Goal: Find specific page/section: Find specific page/section

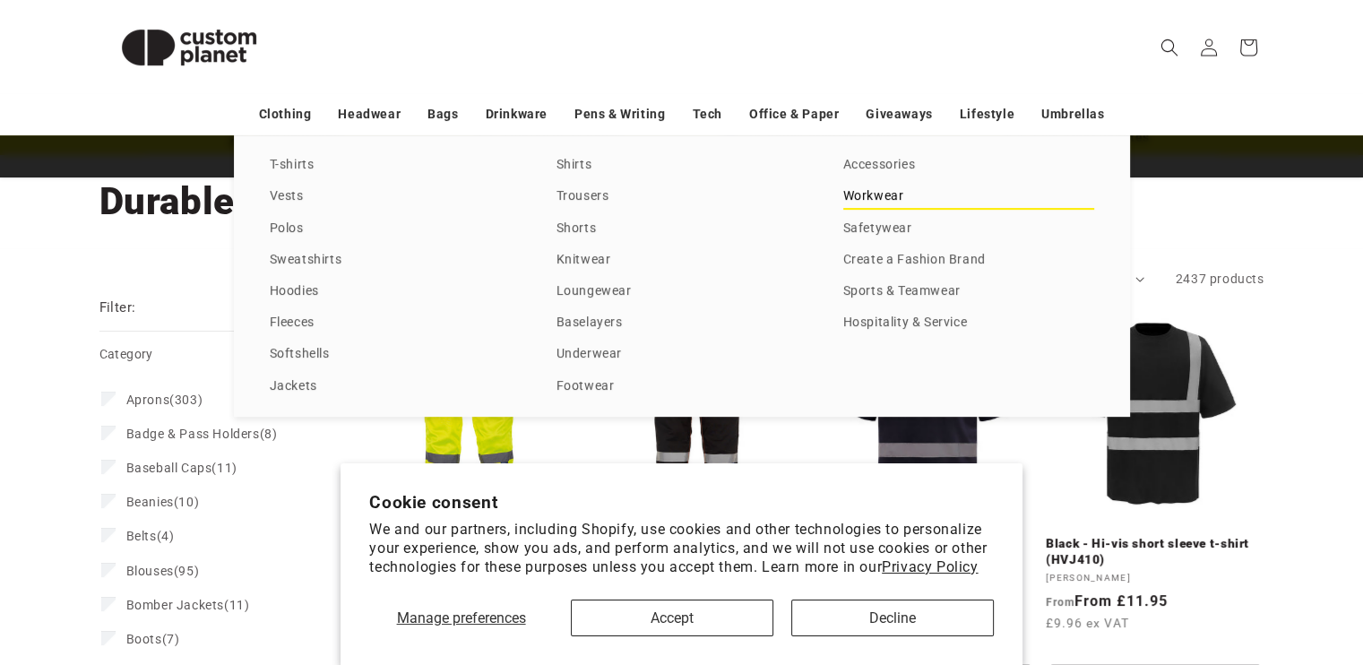
click at [889, 189] on link "Workwear" at bounding box center [968, 197] width 251 height 24
click at [939, 316] on link "Hospitality & Service" at bounding box center [968, 323] width 251 height 24
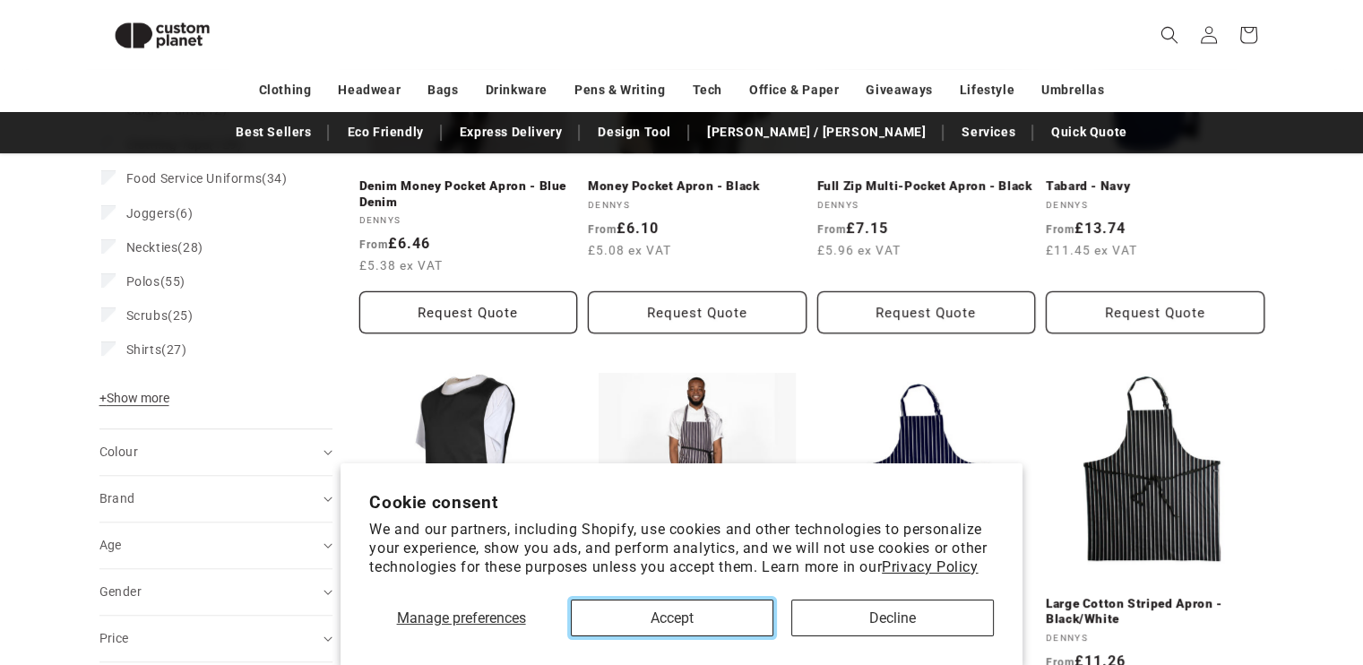
click at [723, 620] on button "Accept" at bounding box center [672, 617] width 202 height 37
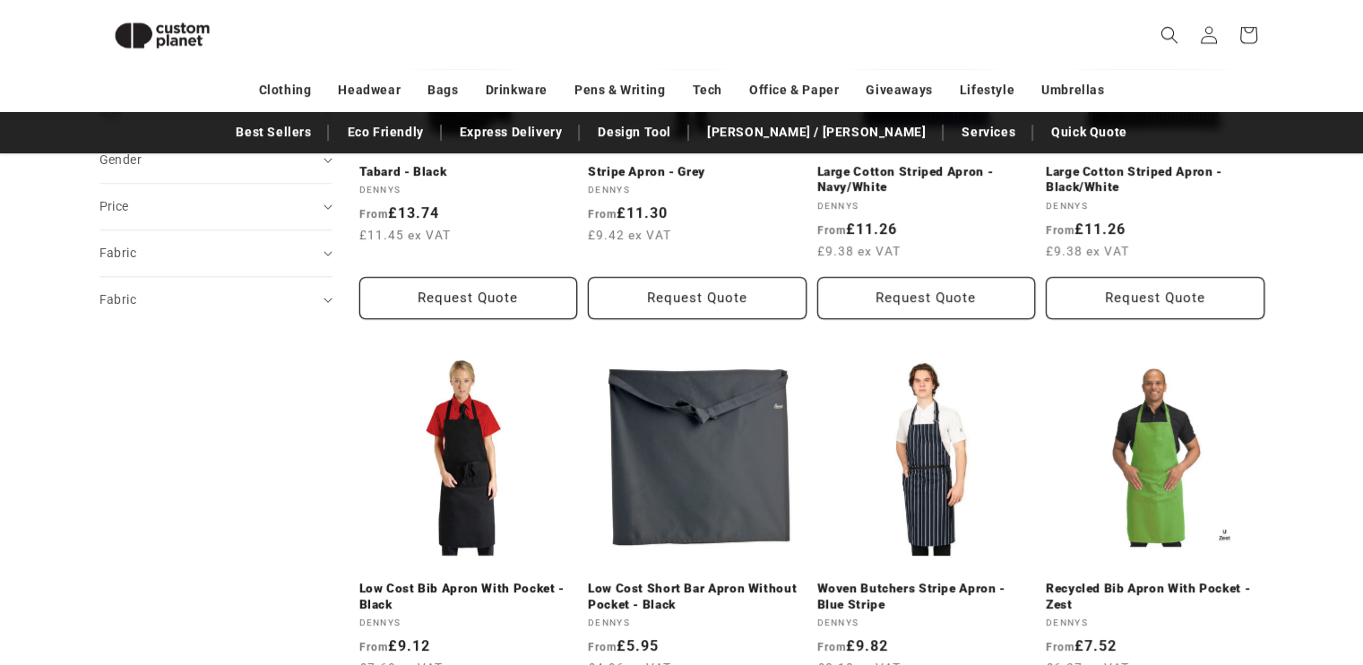
scroll to position [793, 0]
